Goal: Information Seeking & Learning: Check status

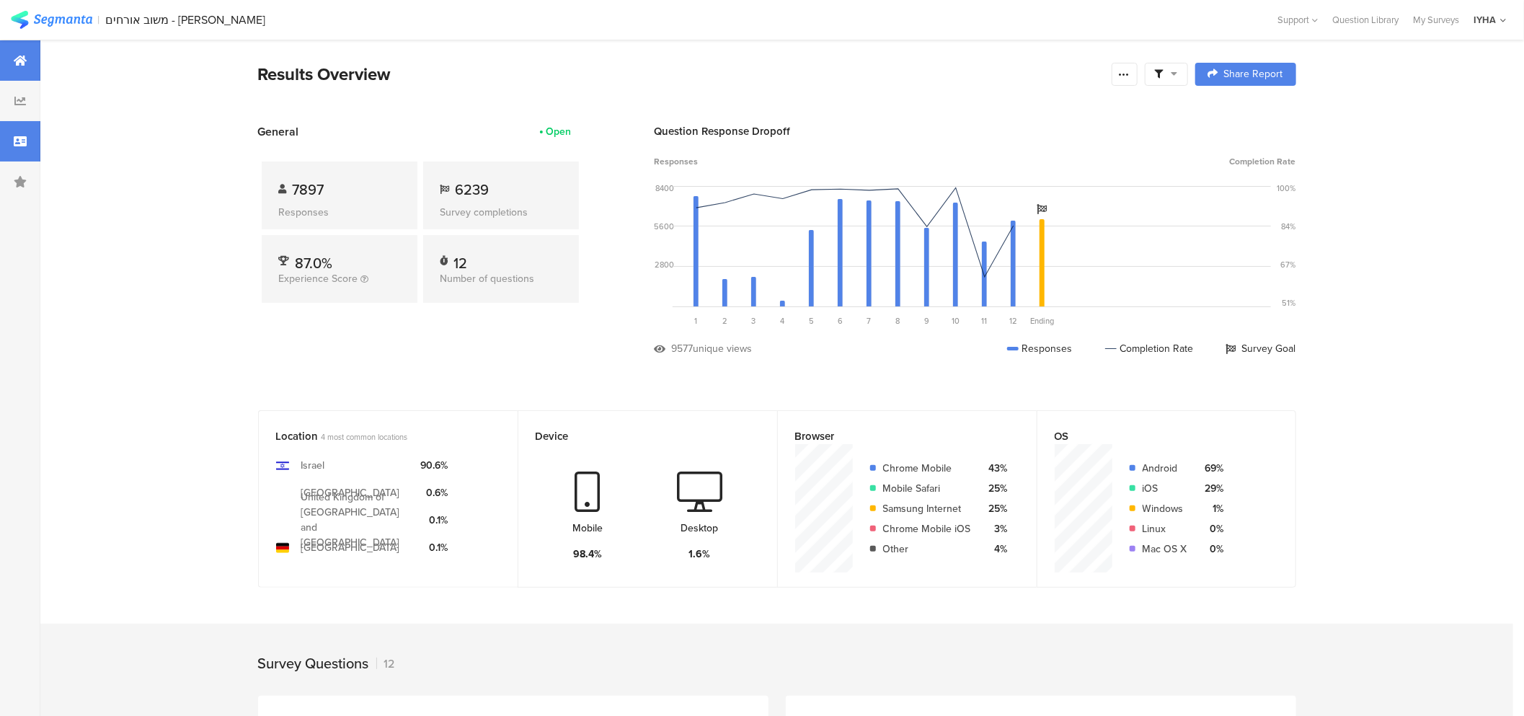
click at [0, 128] on div at bounding box center [20, 141] width 40 height 40
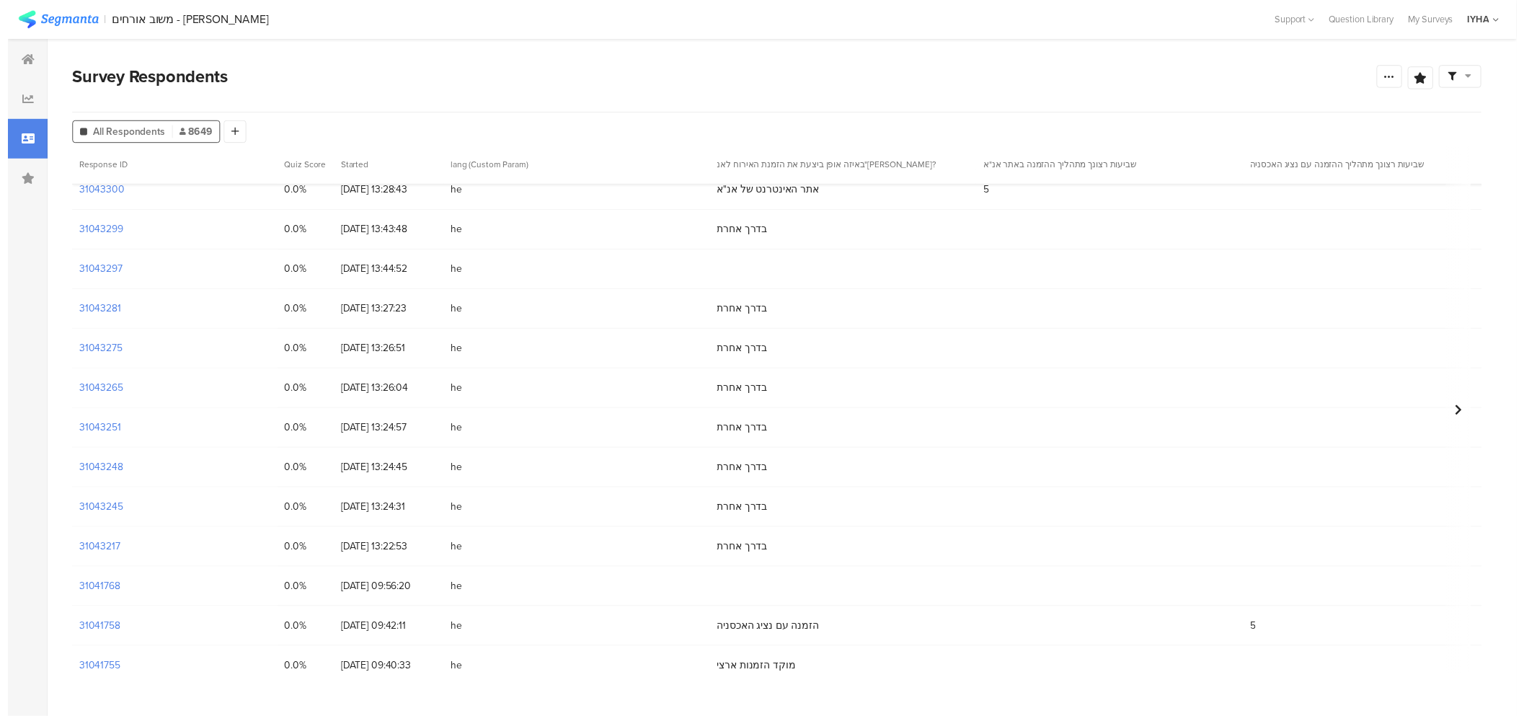
scroll to position [681, 0]
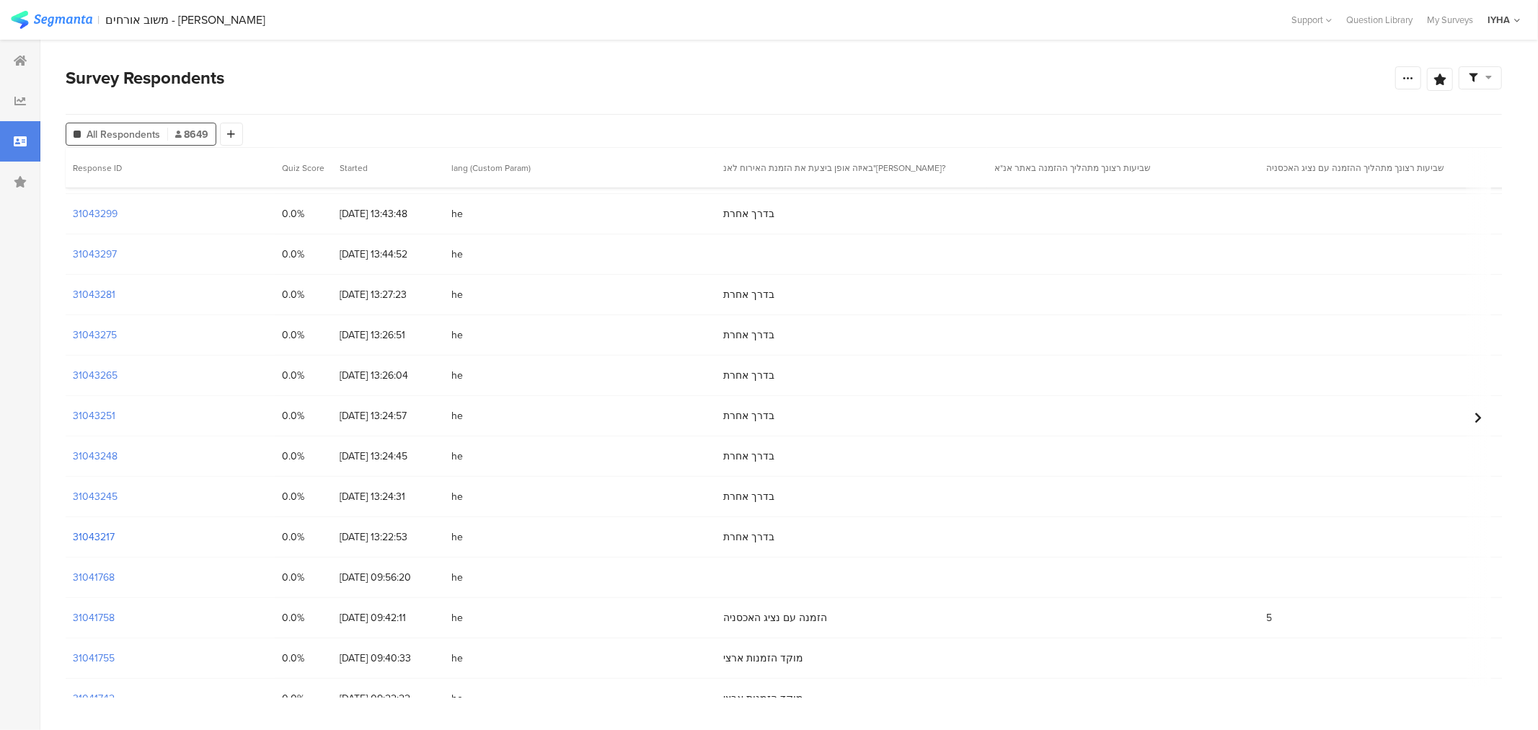
click at [110, 536] on section "31043217" at bounding box center [94, 536] width 42 height 15
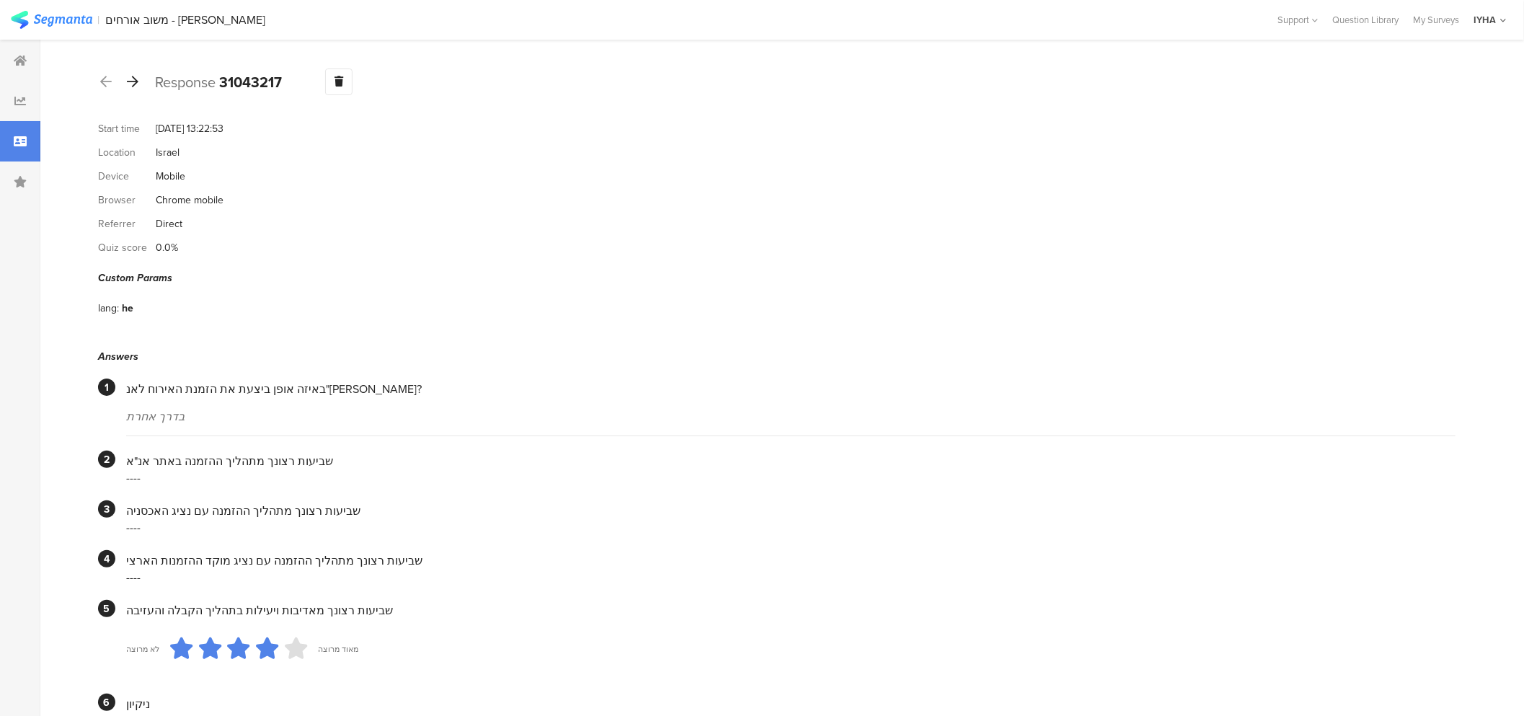
click at [132, 82] on icon at bounding box center [133, 81] width 12 height 13
click at [135, 85] on icon at bounding box center [133, 81] width 12 height 13
click at [133, 77] on icon at bounding box center [133, 81] width 12 height 13
click at [136, 76] on icon at bounding box center [133, 81] width 12 height 13
click at [128, 84] on icon at bounding box center [133, 81] width 12 height 13
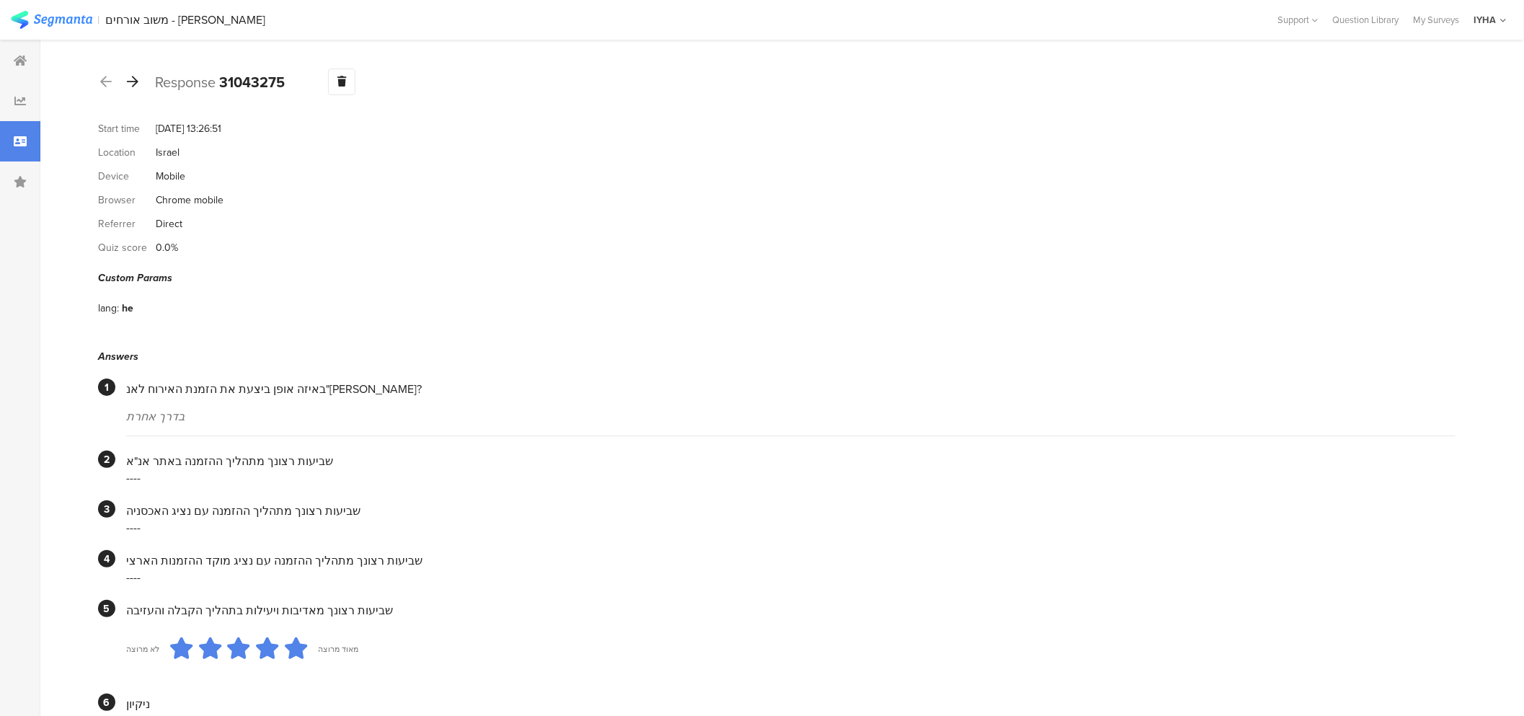
click at [128, 74] on div at bounding box center [133, 82] width 16 height 23
click at [132, 88] on div at bounding box center [133, 82] width 16 height 23
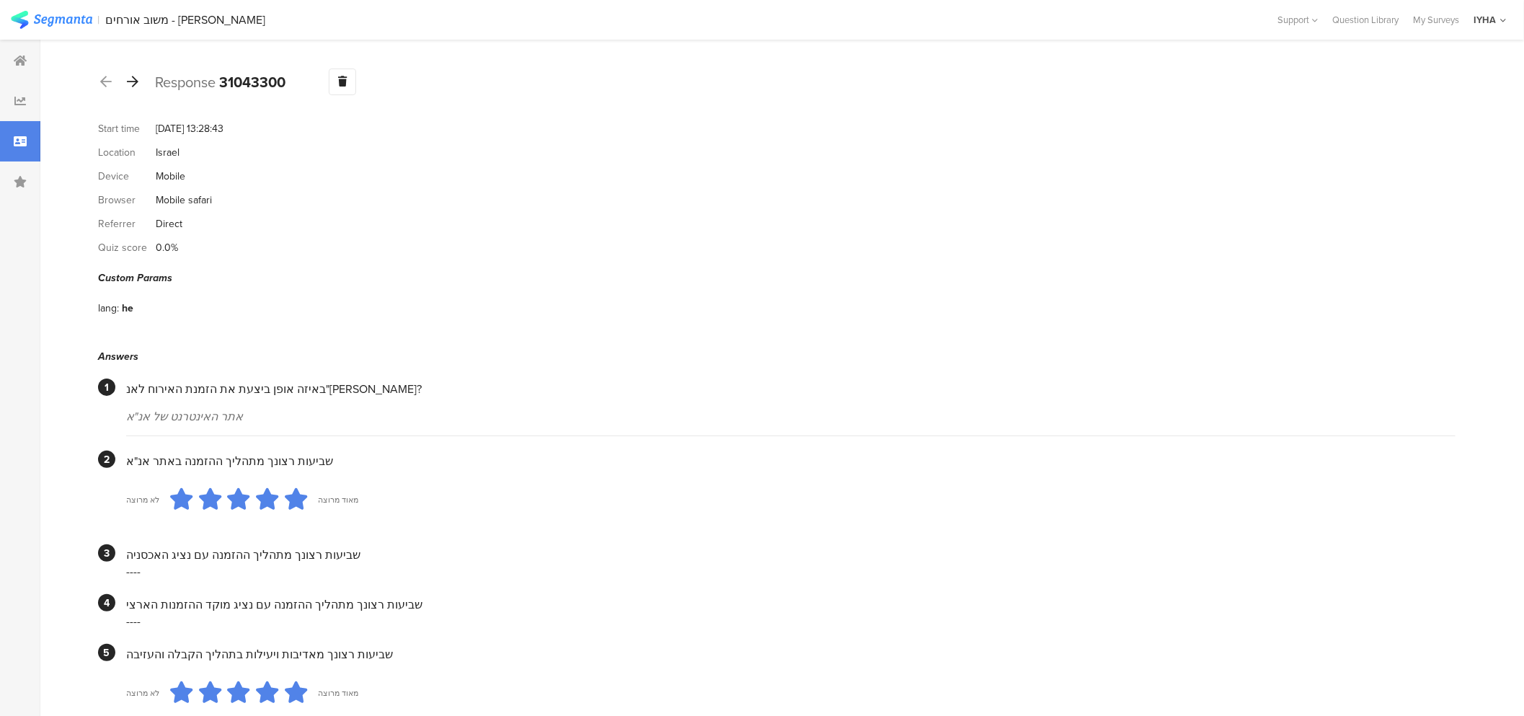
click at [133, 83] on icon at bounding box center [133, 81] width 12 height 13
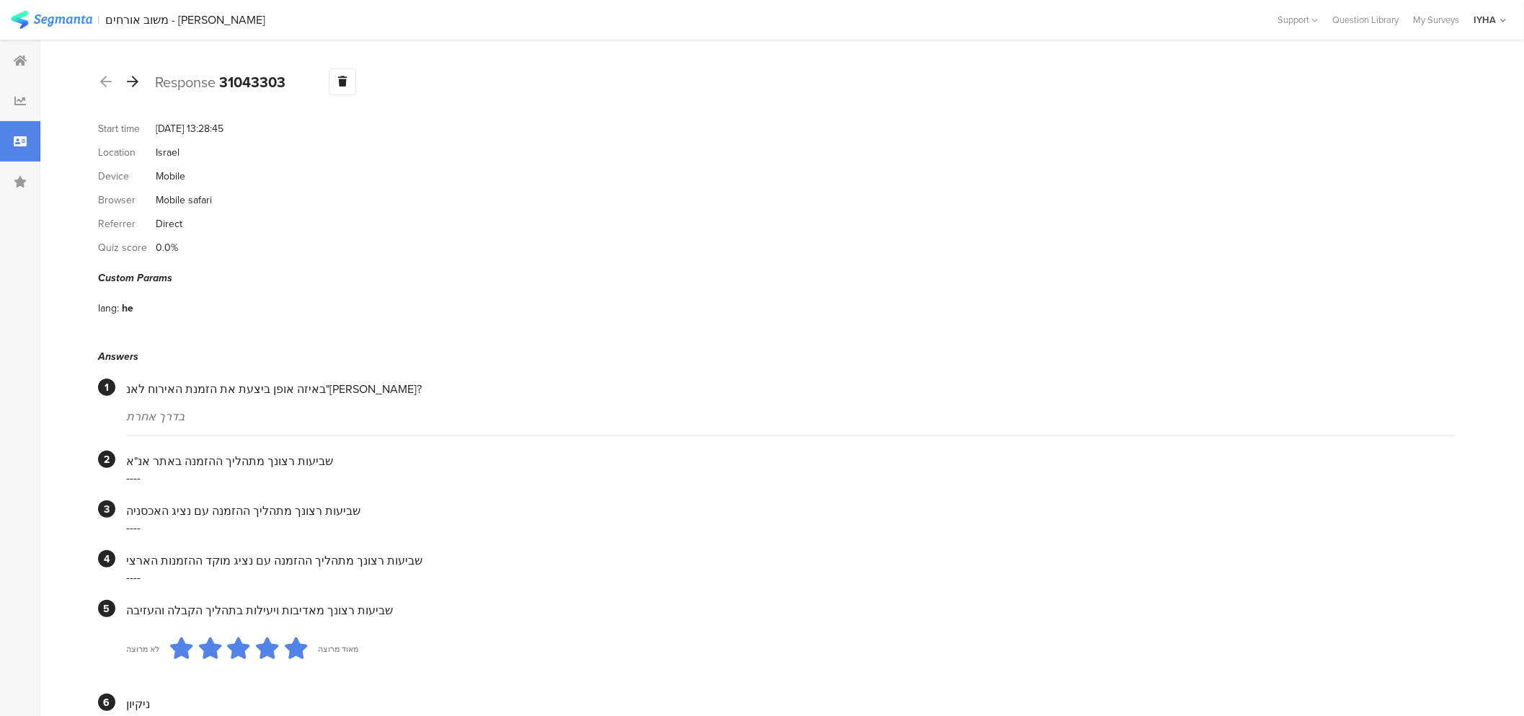
click at [133, 73] on div at bounding box center [133, 82] width 16 height 23
click at [135, 84] on icon at bounding box center [133, 81] width 12 height 13
click at [137, 81] on icon at bounding box center [133, 81] width 12 height 13
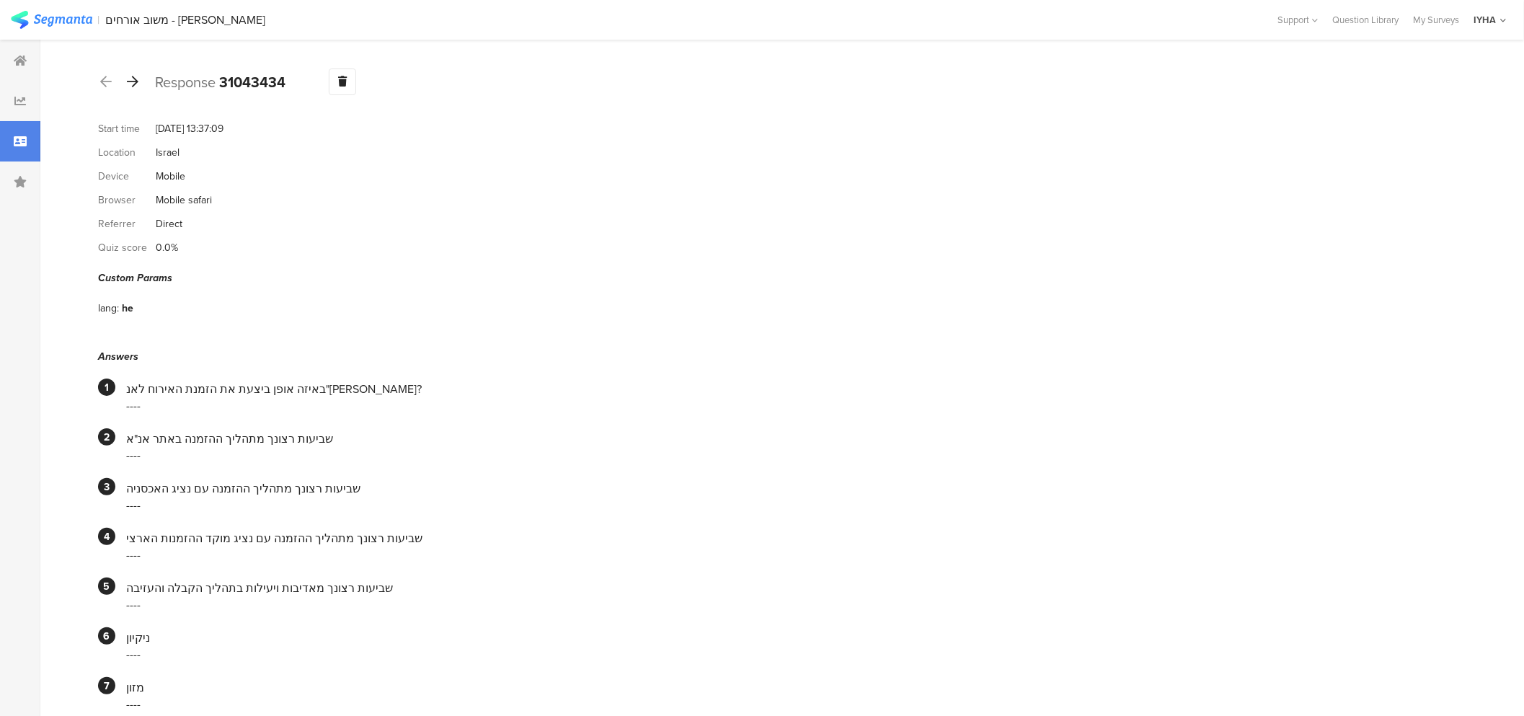
click at [135, 79] on icon at bounding box center [133, 81] width 12 height 13
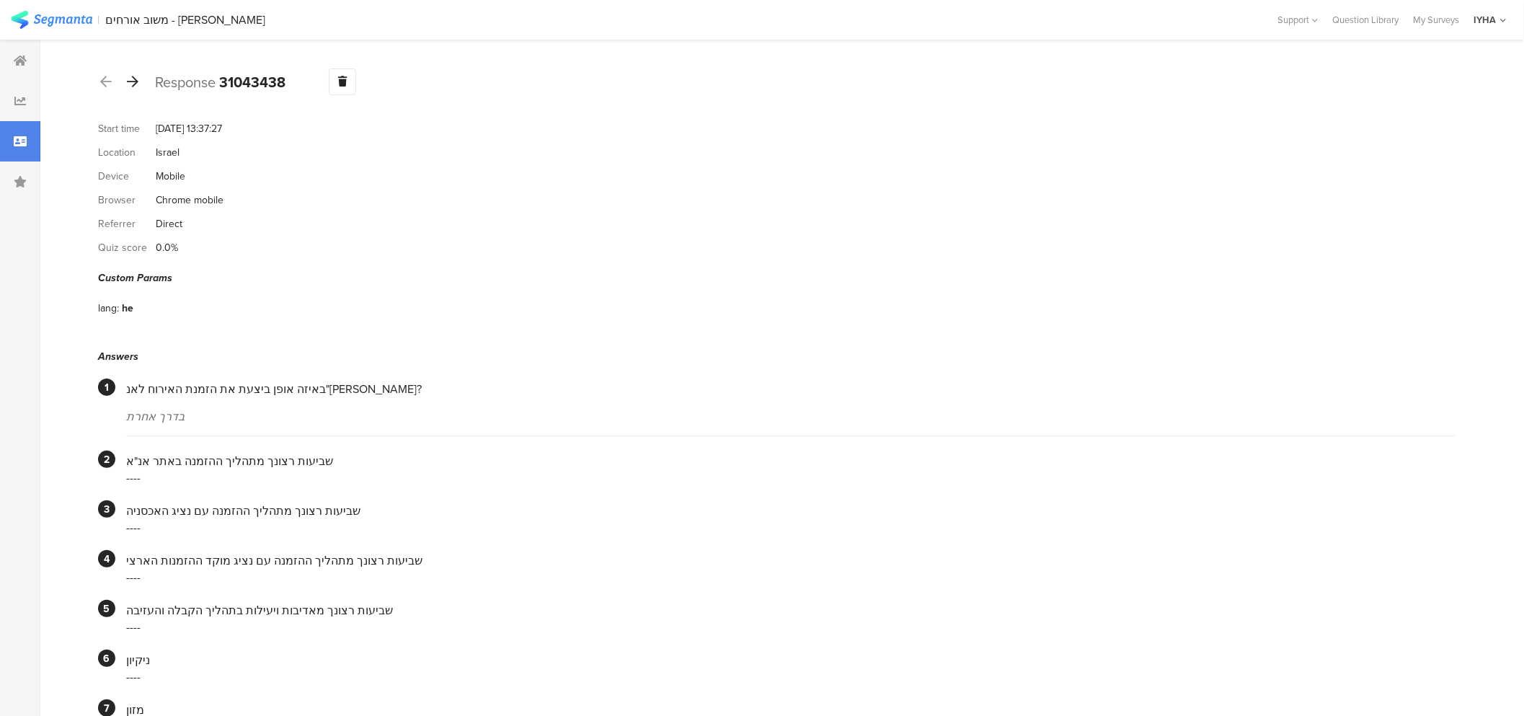
click at [137, 83] on icon at bounding box center [133, 81] width 12 height 13
click at [128, 82] on icon at bounding box center [133, 81] width 12 height 13
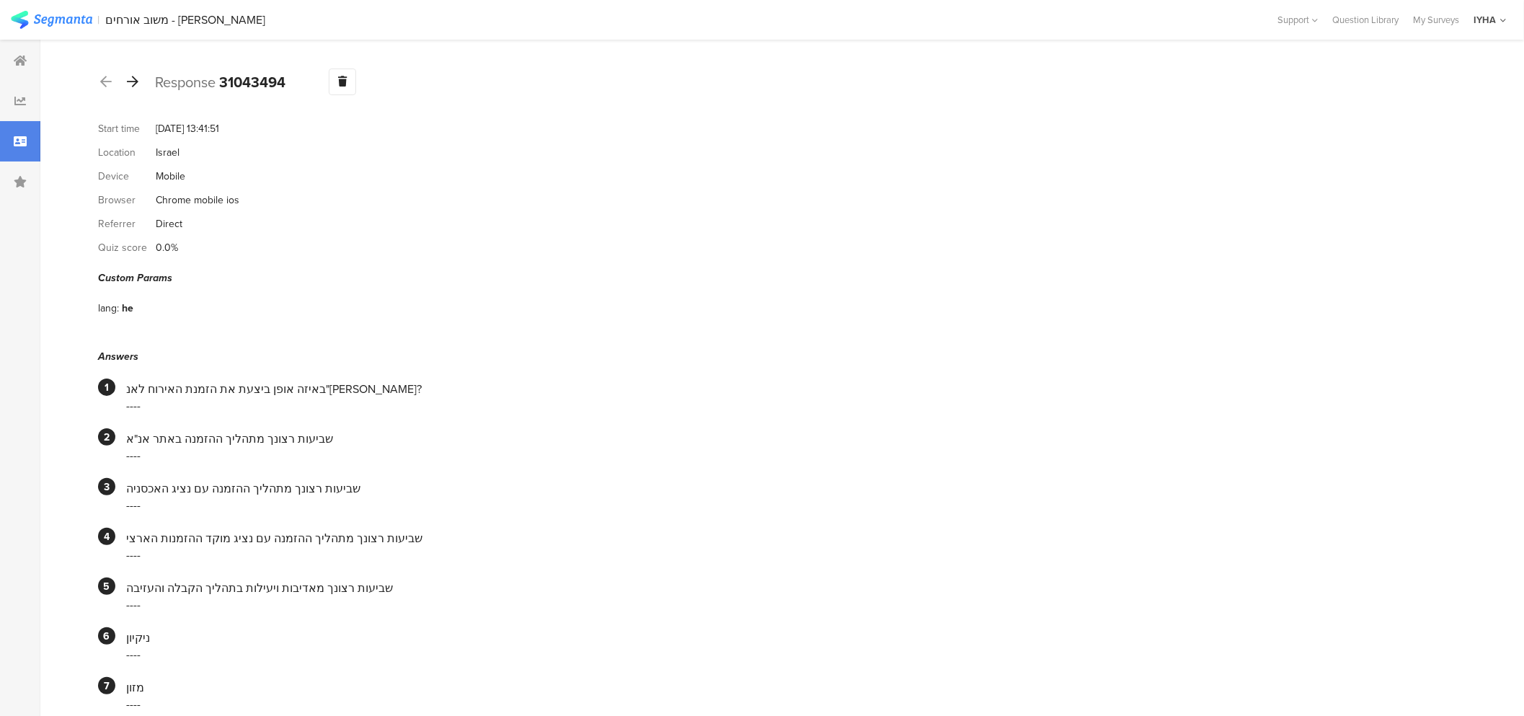
click at [131, 84] on icon at bounding box center [133, 81] width 12 height 13
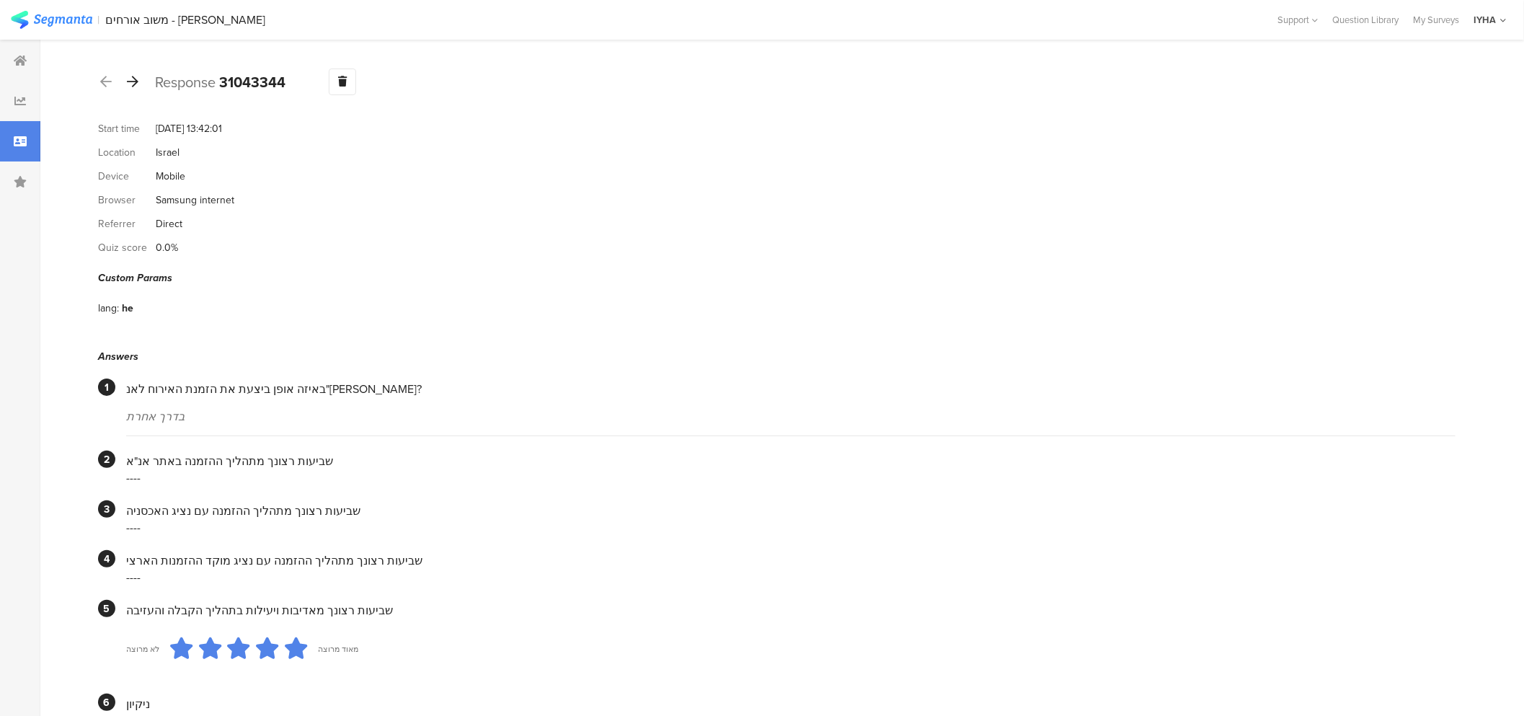
click at [128, 77] on icon at bounding box center [133, 81] width 12 height 13
click at [128, 84] on icon at bounding box center [133, 81] width 12 height 13
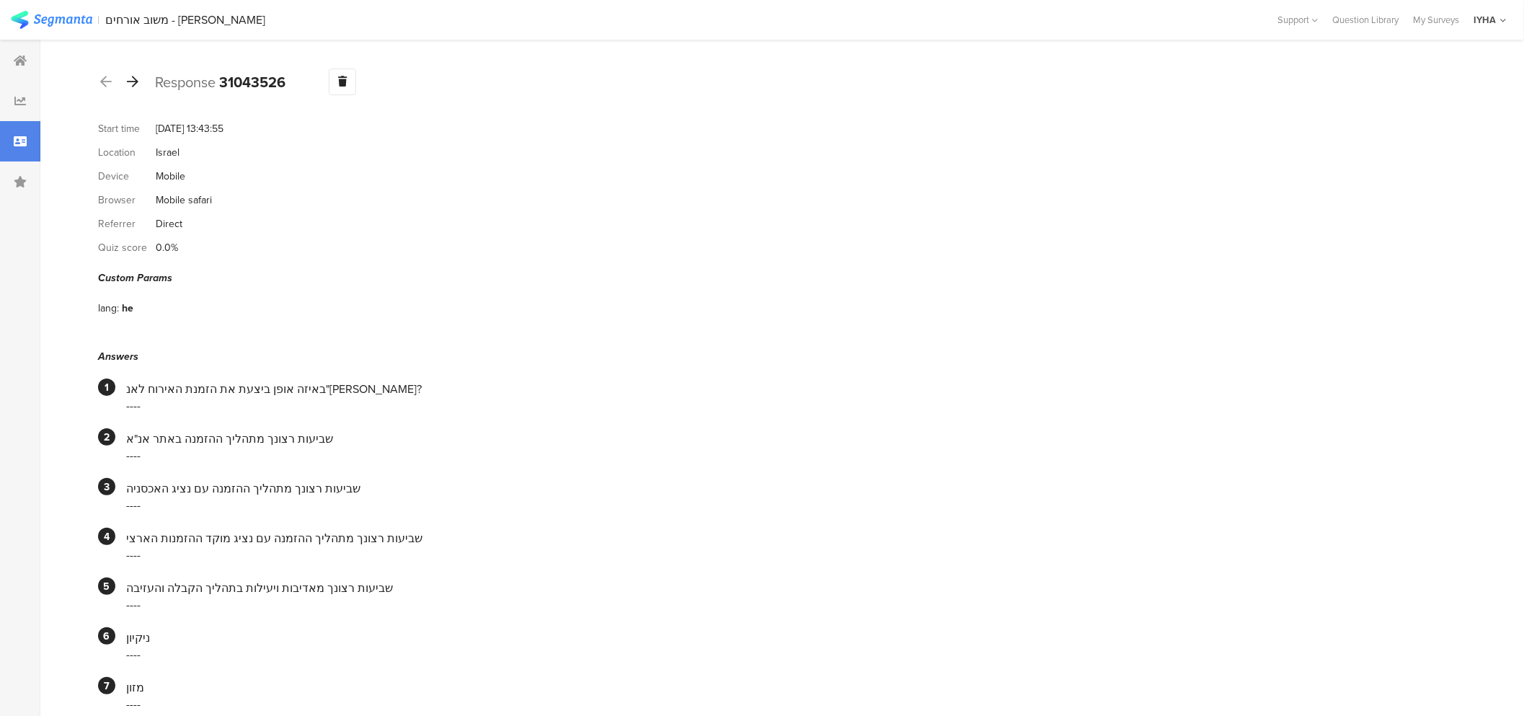
click at [131, 83] on icon at bounding box center [133, 81] width 12 height 13
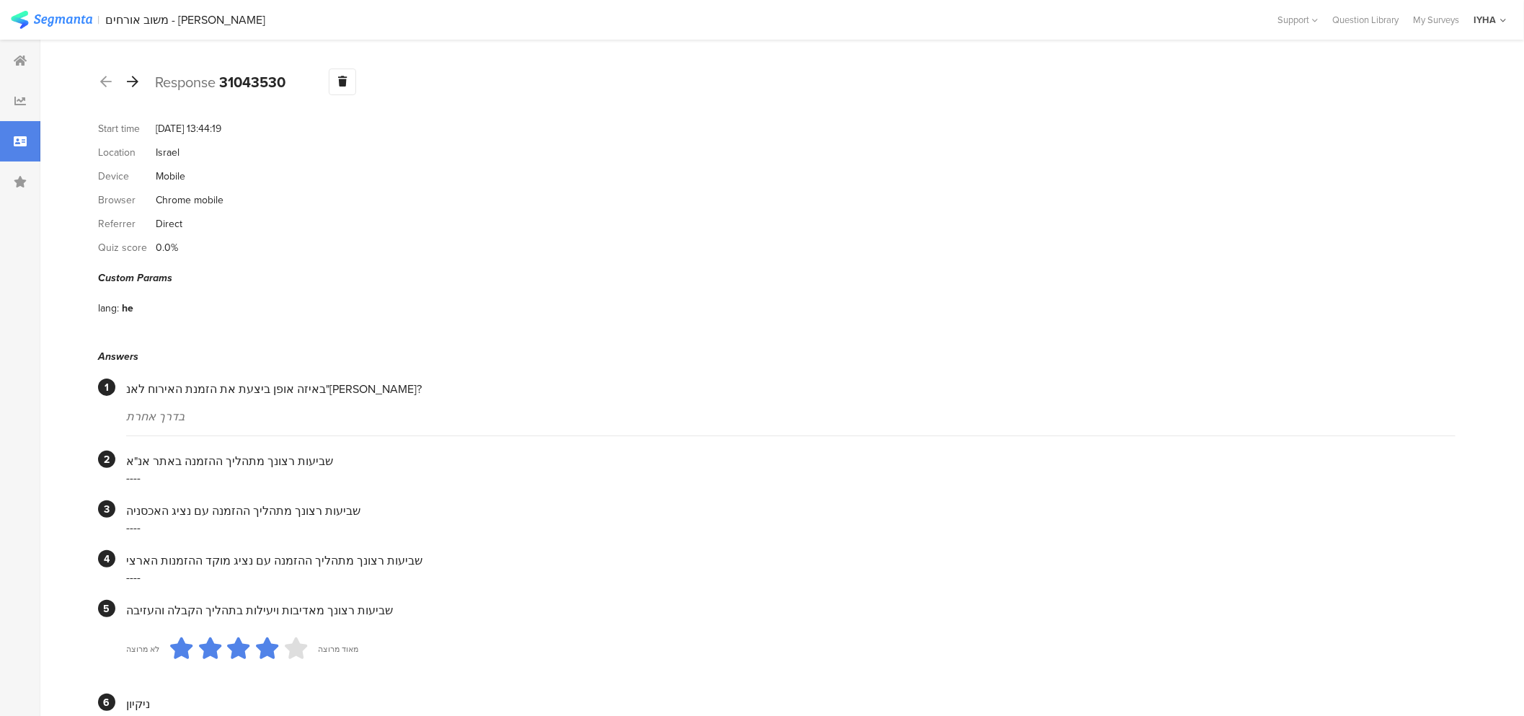
click at [137, 76] on icon at bounding box center [133, 81] width 12 height 13
click at [128, 84] on icon at bounding box center [133, 81] width 12 height 13
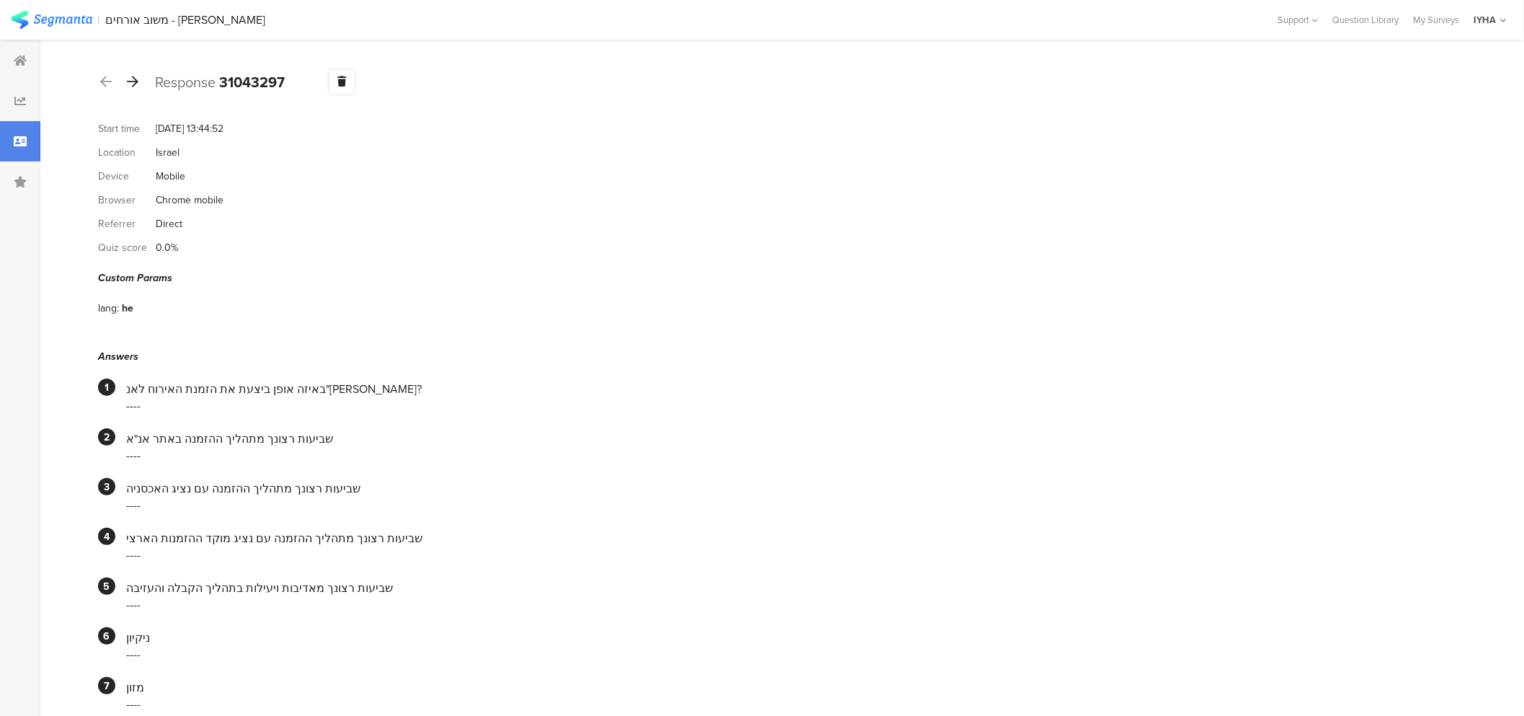
click at [131, 84] on icon at bounding box center [133, 81] width 12 height 13
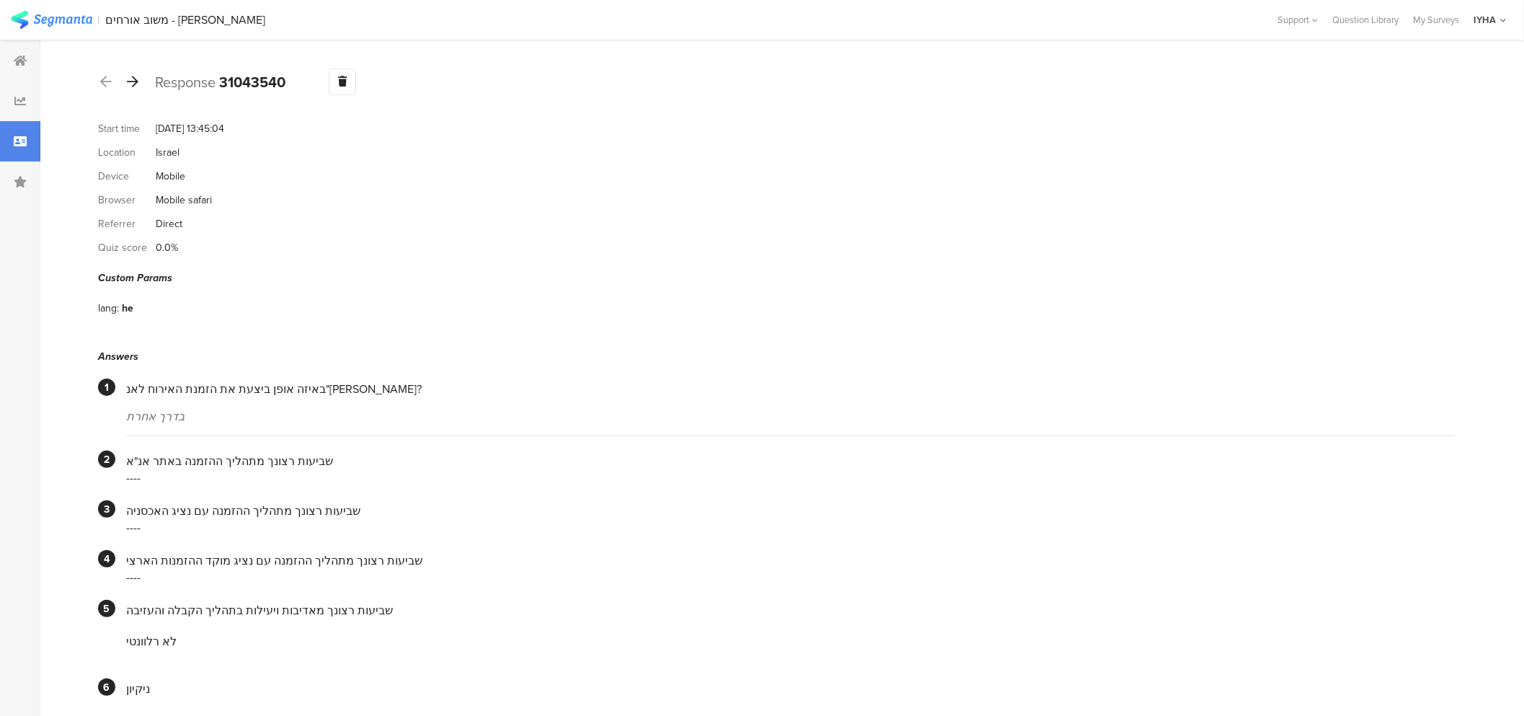
click at [128, 76] on icon at bounding box center [133, 81] width 12 height 13
click at [136, 79] on icon at bounding box center [133, 81] width 12 height 13
click at [130, 77] on icon at bounding box center [133, 81] width 12 height 13
click at [131, 79] on icon at bounding box center [133, 81] width 12 height 13
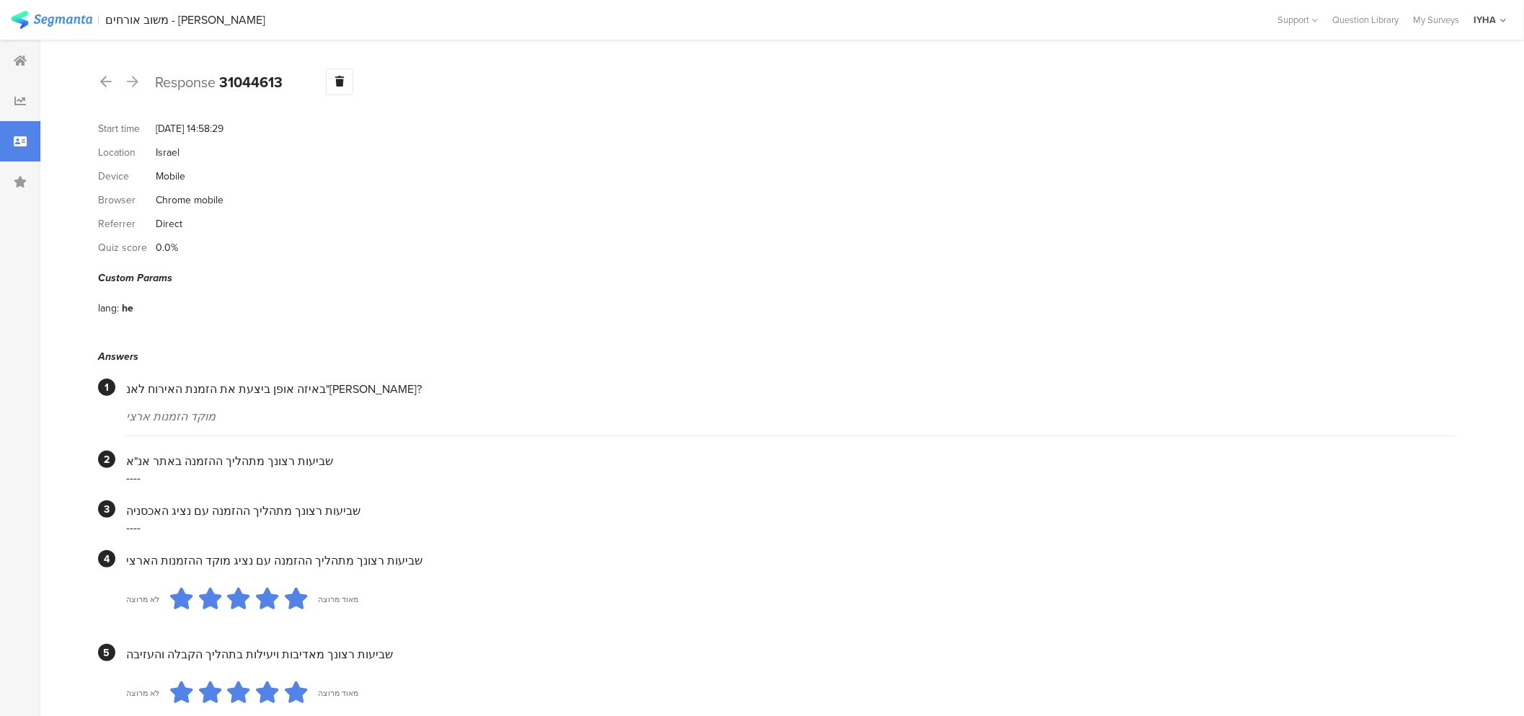
click at [133, 81] on icon at bounding box center [133, 81] width 12 height 13
click at [133, 80] on icon at bounding box center [133, 81] width 12 height 13
drag, startPoint x: 134, startPoint y: 84, endPoint x: 151, endPoint y: 84, distance: 17.3
click at [139, 84] on div at bounding box center [133, 82] width 16 height 23
